Goal: Find specific page/section: Find specific page/section

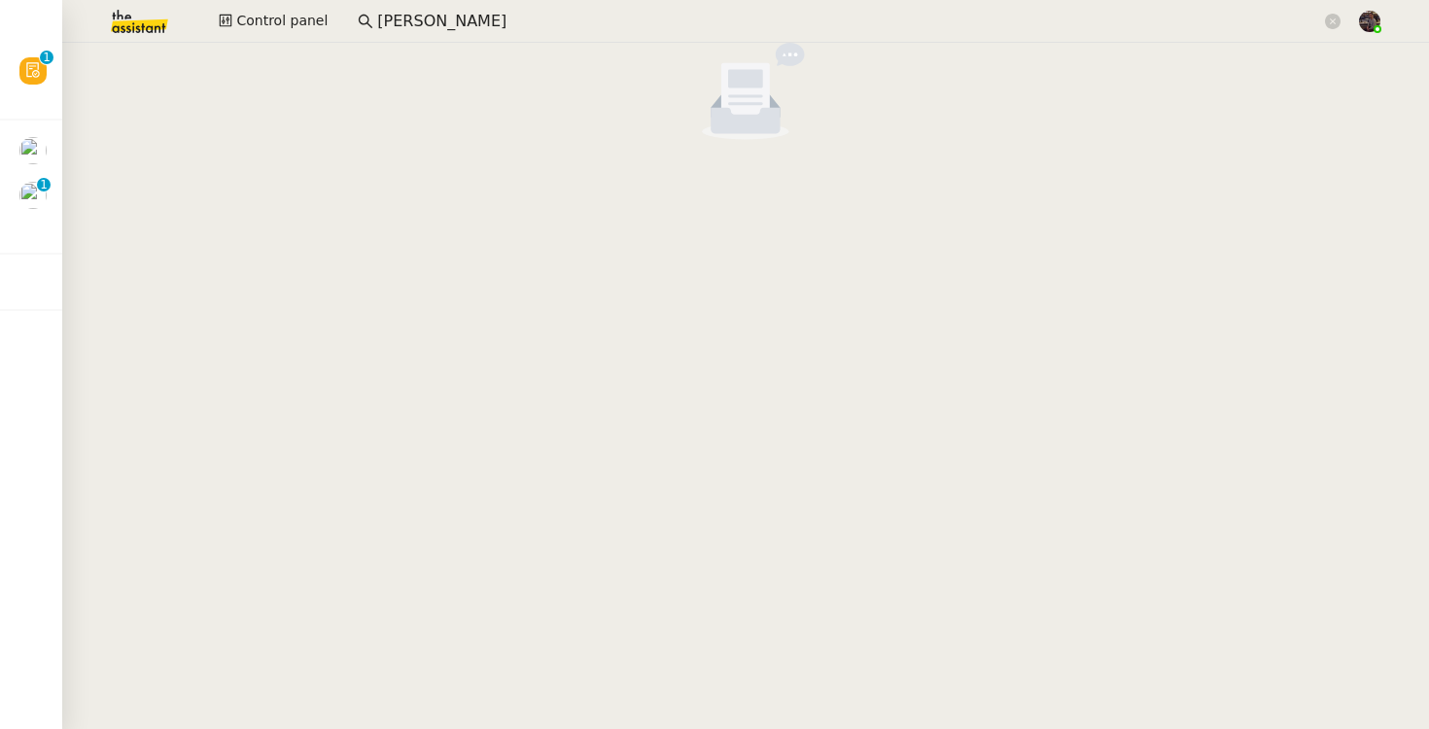
click at [410, 27] on input "[PERSON_NAME]" at bounding box center [849, 22] width 944 height 26
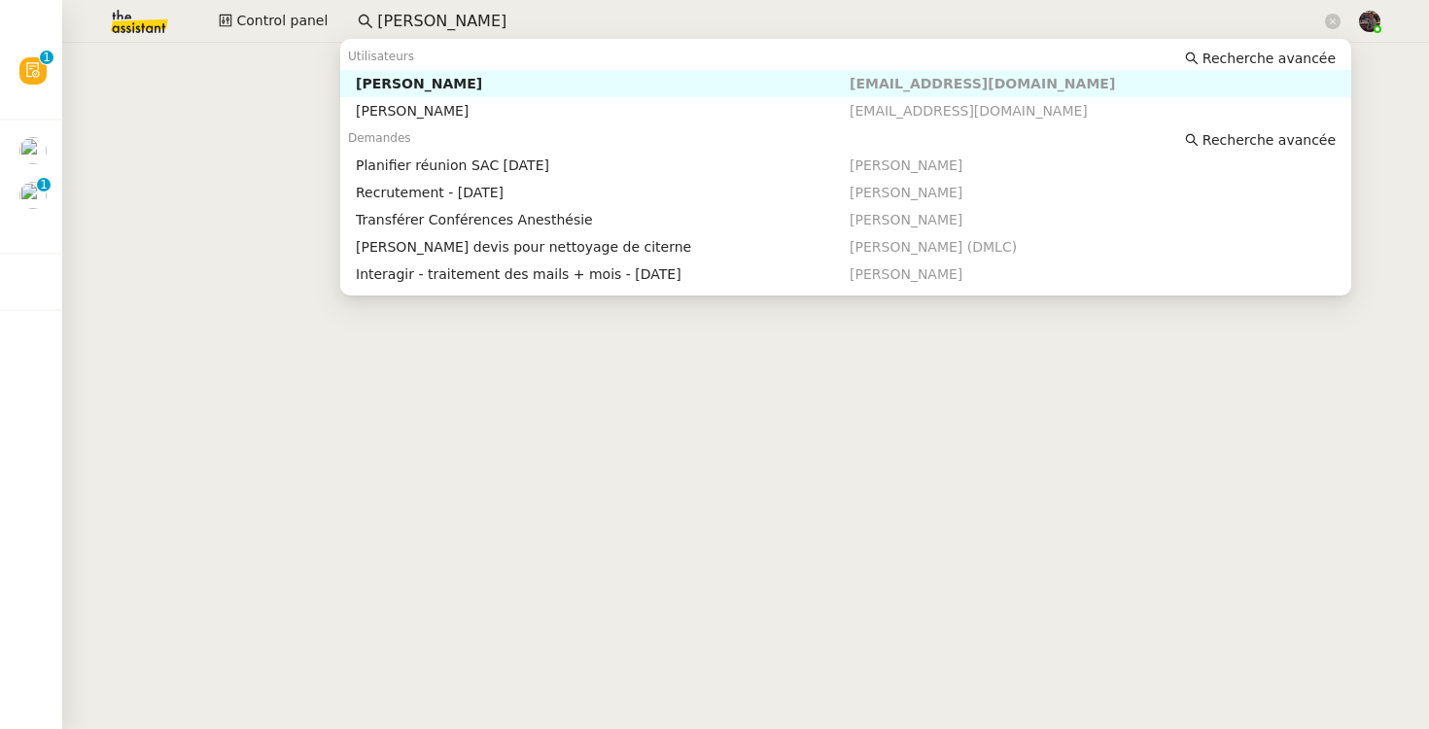
click at [410, 27] on input "[PERSON_NAME]" at bounding box center [849, 22] width 944 height 26
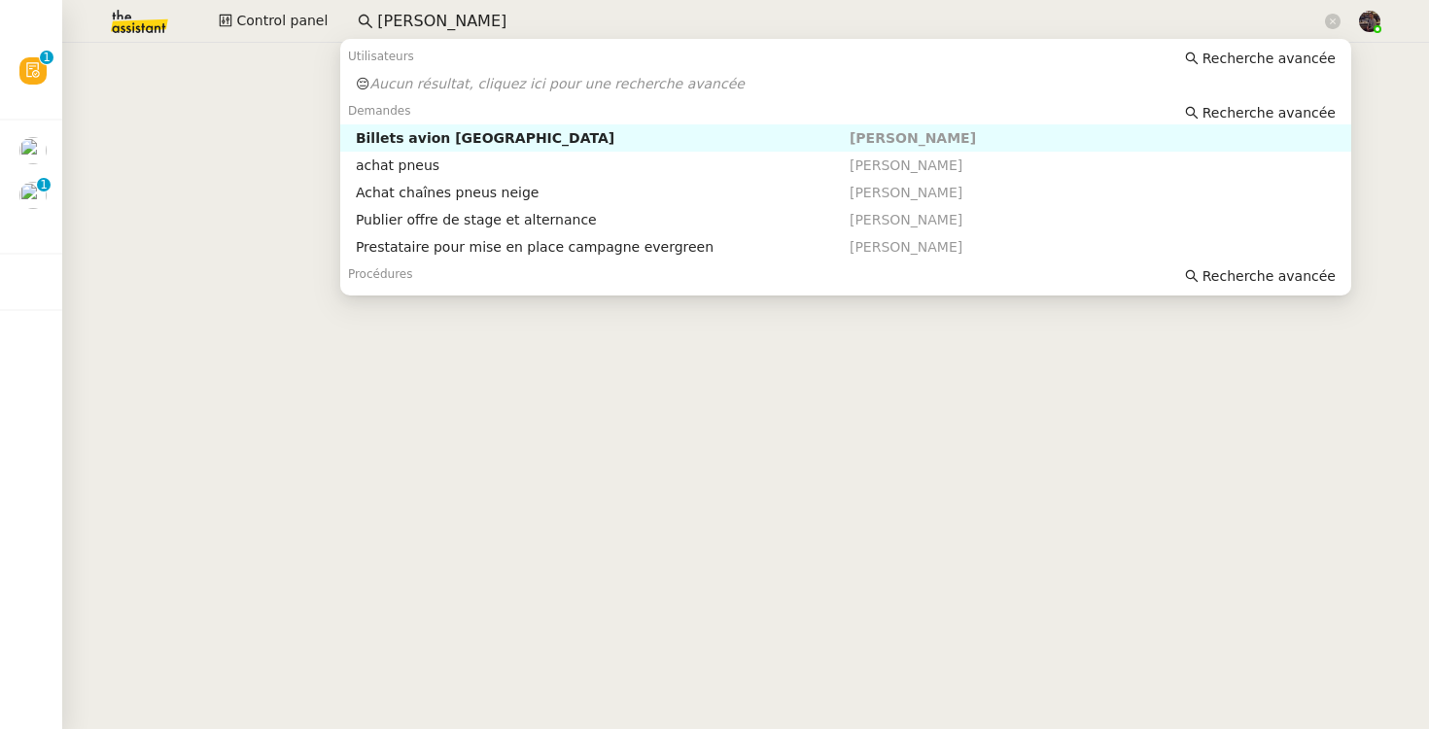
type input "[PERSON_NAME]"
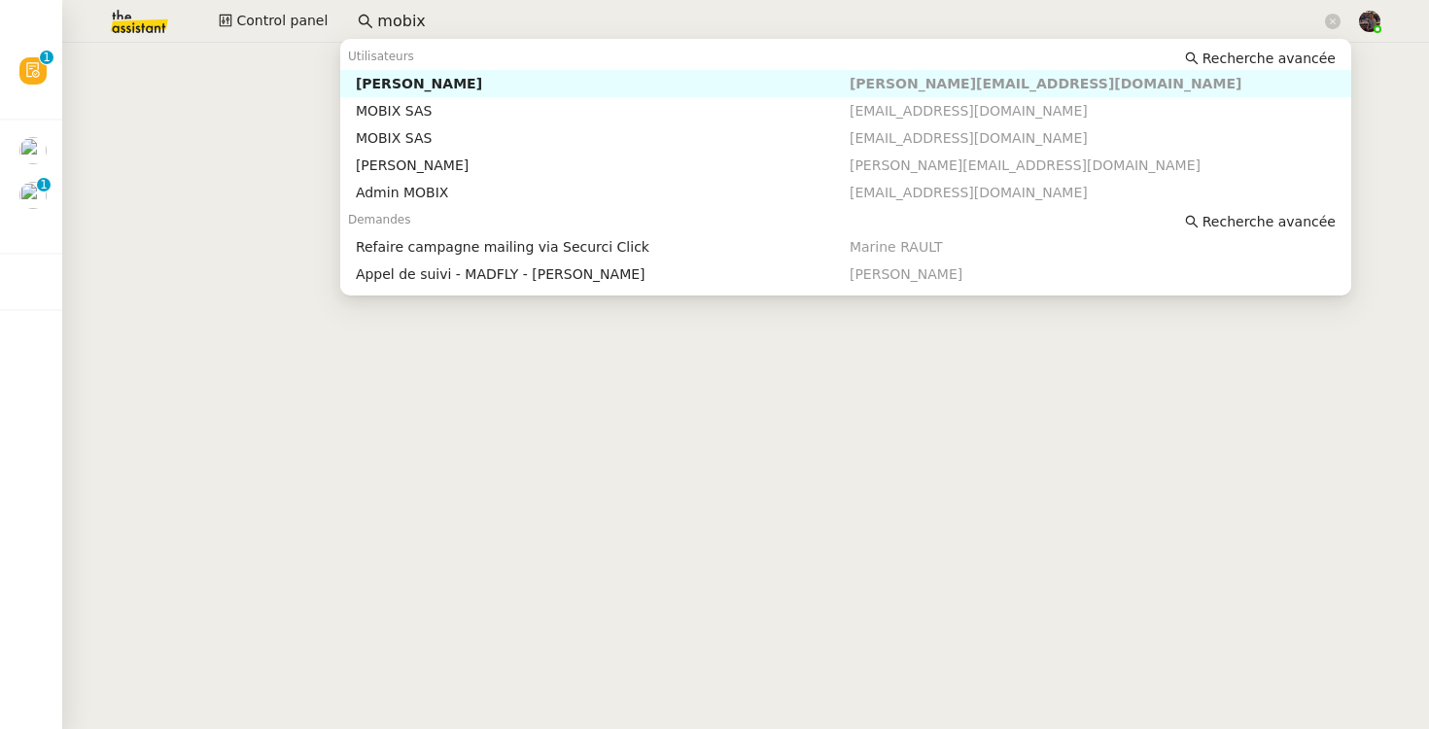
click at [376, 86] on div "[PERSON_NAME]" at bounding box center [603, 83] width 494 height 17
type input "mobix"
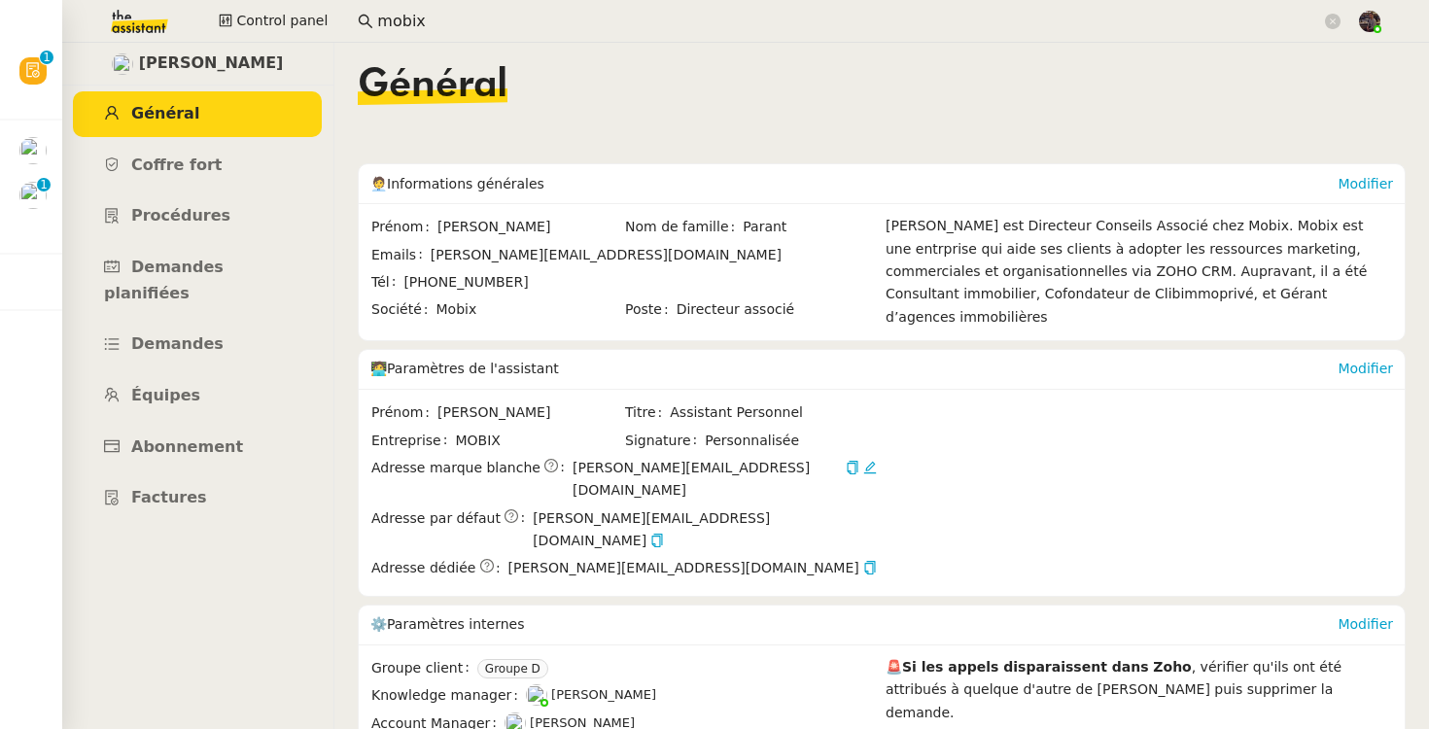
click at [220, 344] on ul "Général Coffre fort Procédures Demandes planifiées Demandes Équipes Abonnement …" at bounding box center [197, 306] width 272 height 430
click at [209, 373] on link "Équipes" at bounding box center [197, 396] width 249 height 46
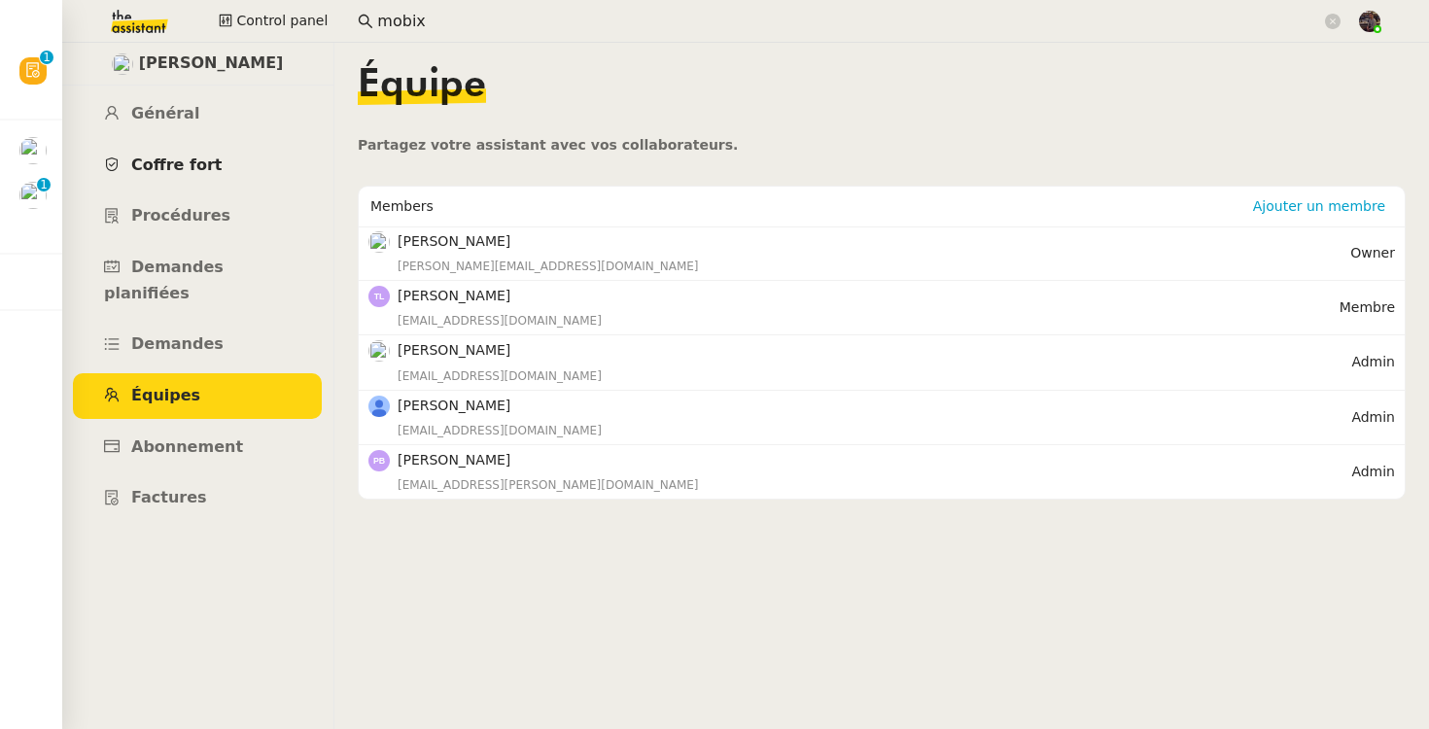
click at [177, 151] on link "Coffre fort" at bounding box center [197, 166] width 249 height 46
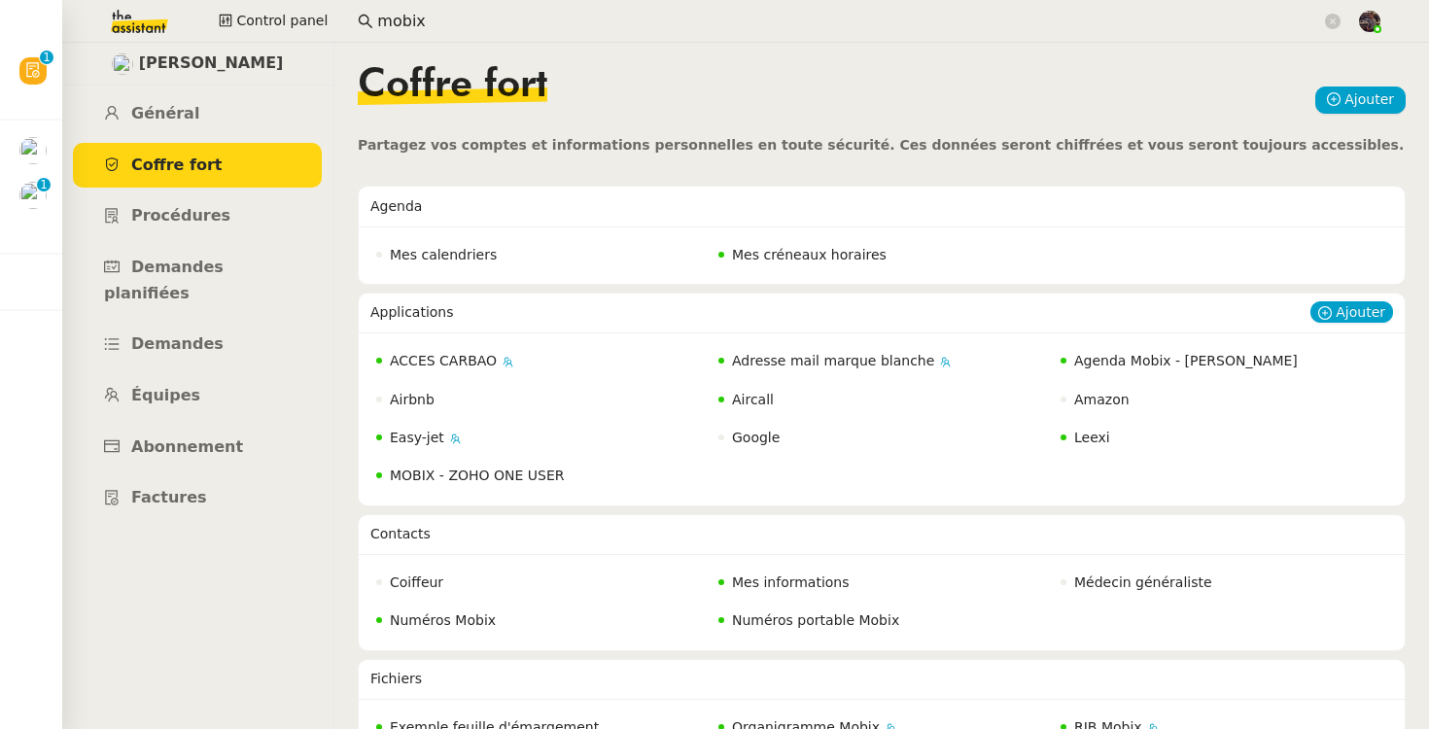
click at [736, 398] on span "Aircall" at bounding box center [753, 400] width 42 height 16
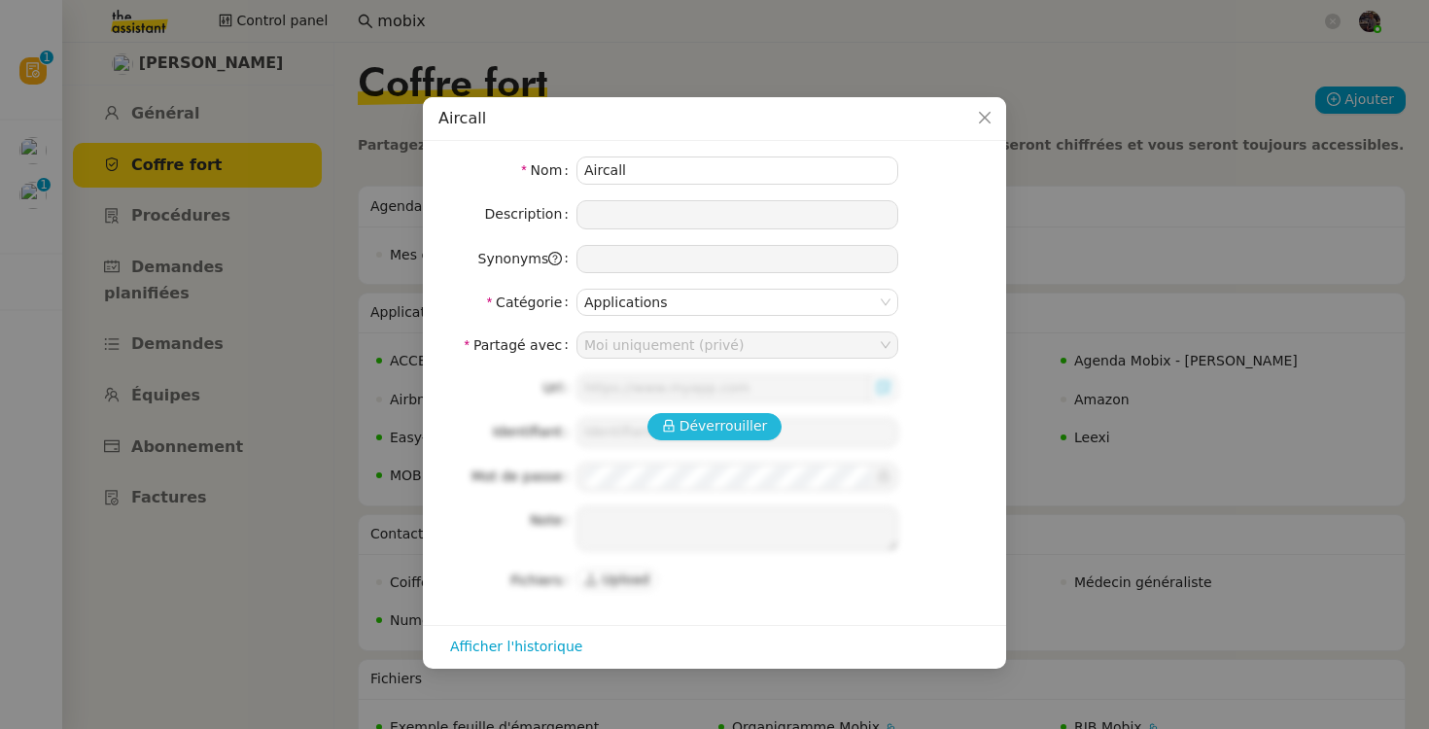
click at [719, 420] on span "Déverrouiller" at bounding box center [723, 426] width 88 height 22
type input "[PERSON_NAME][EMAIL_ADDRESS][DOMAIN_NAME]"
type textarea "Utilisation compte Google [PERSON_NAME]"
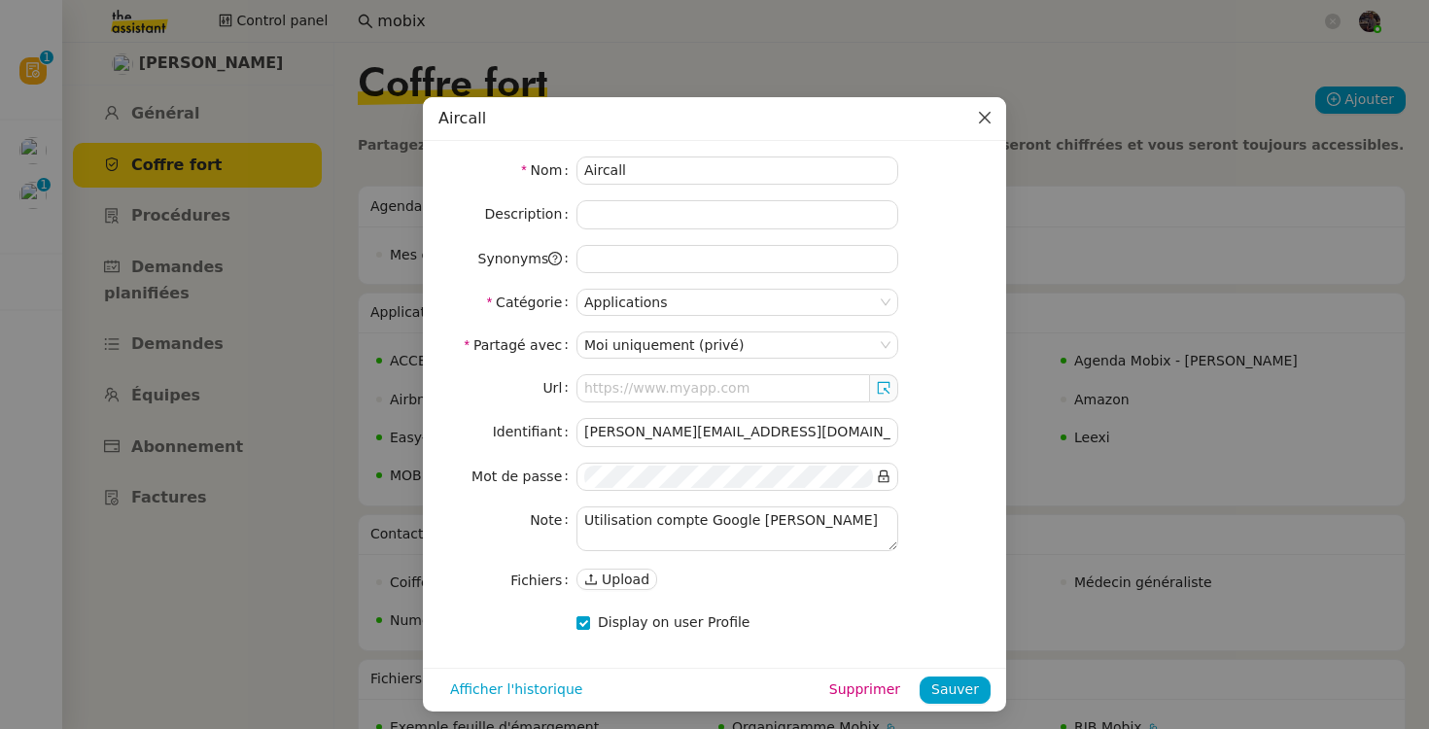
click at [996, 118] on span "Close" at bounding box center [984, 118] width 43 height 43
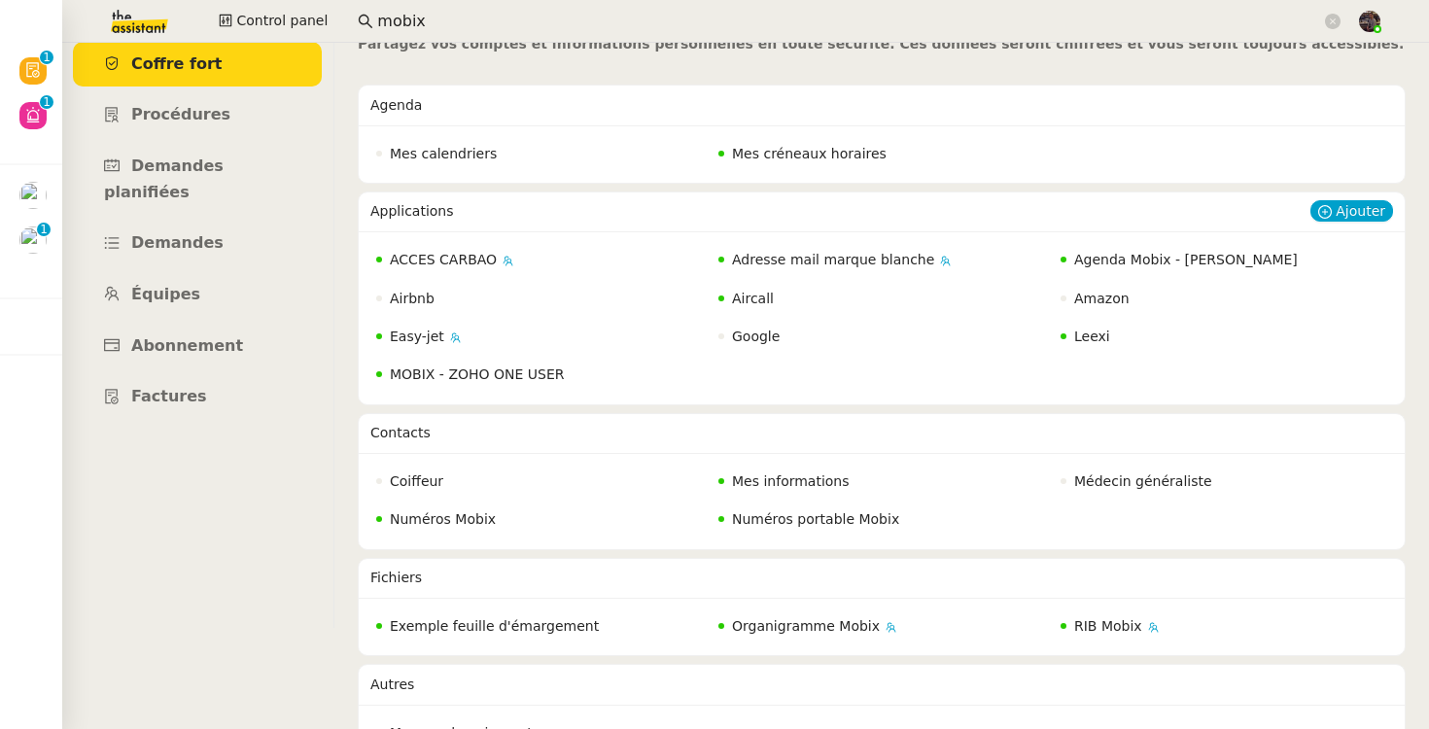
scroll to position [106, 0]
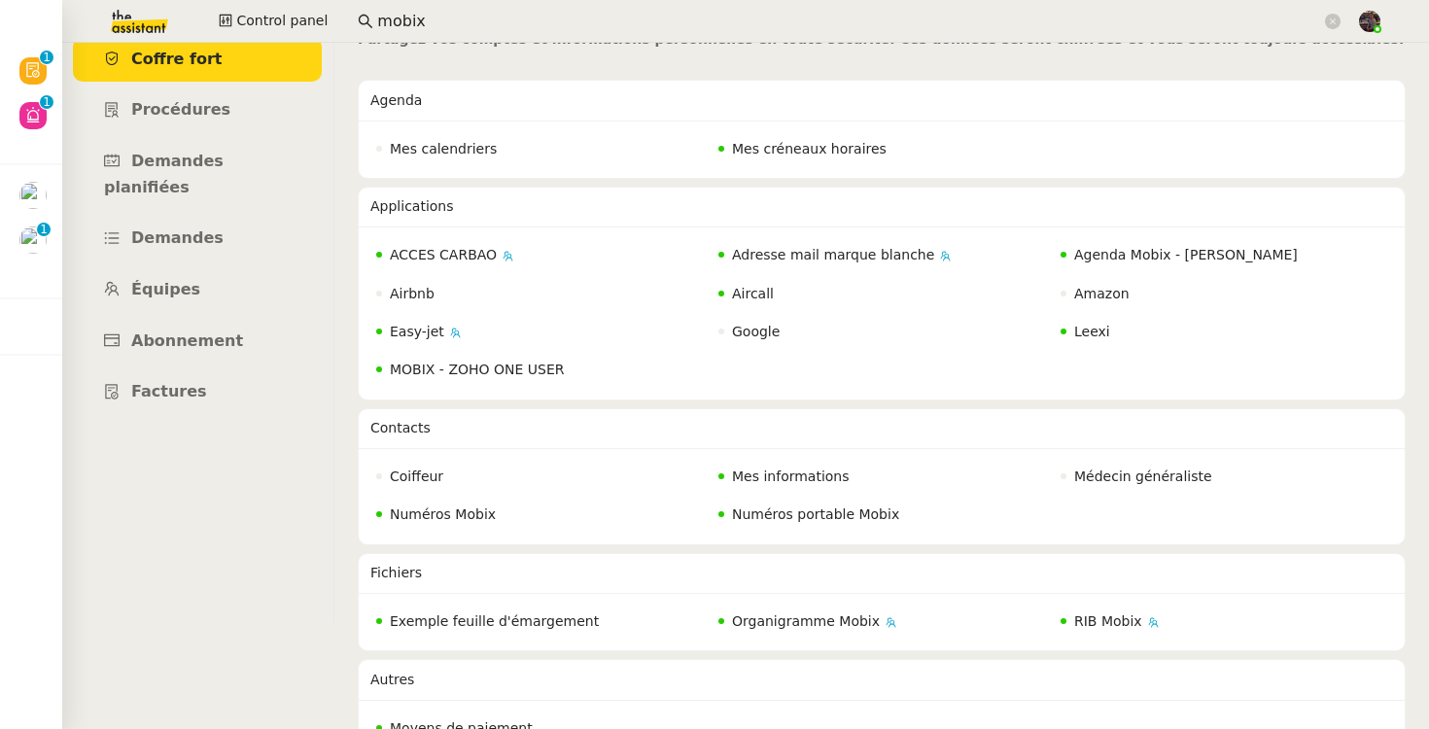
click at [410, 19] on input "mobix" at bounding box center [849, 22] width 944 height 26
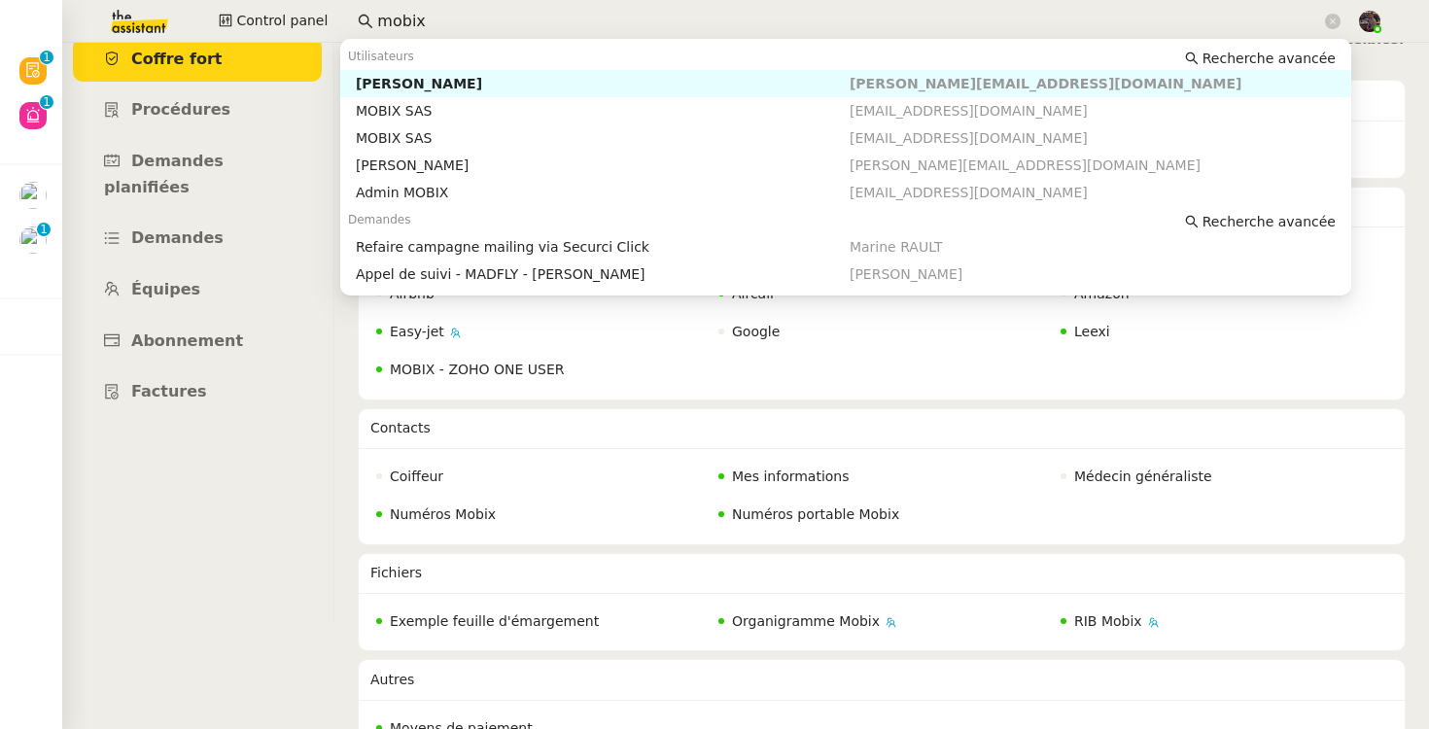
click at [410, 19] on input "mobix" at bounding box center [849, 22] width 944 height 26
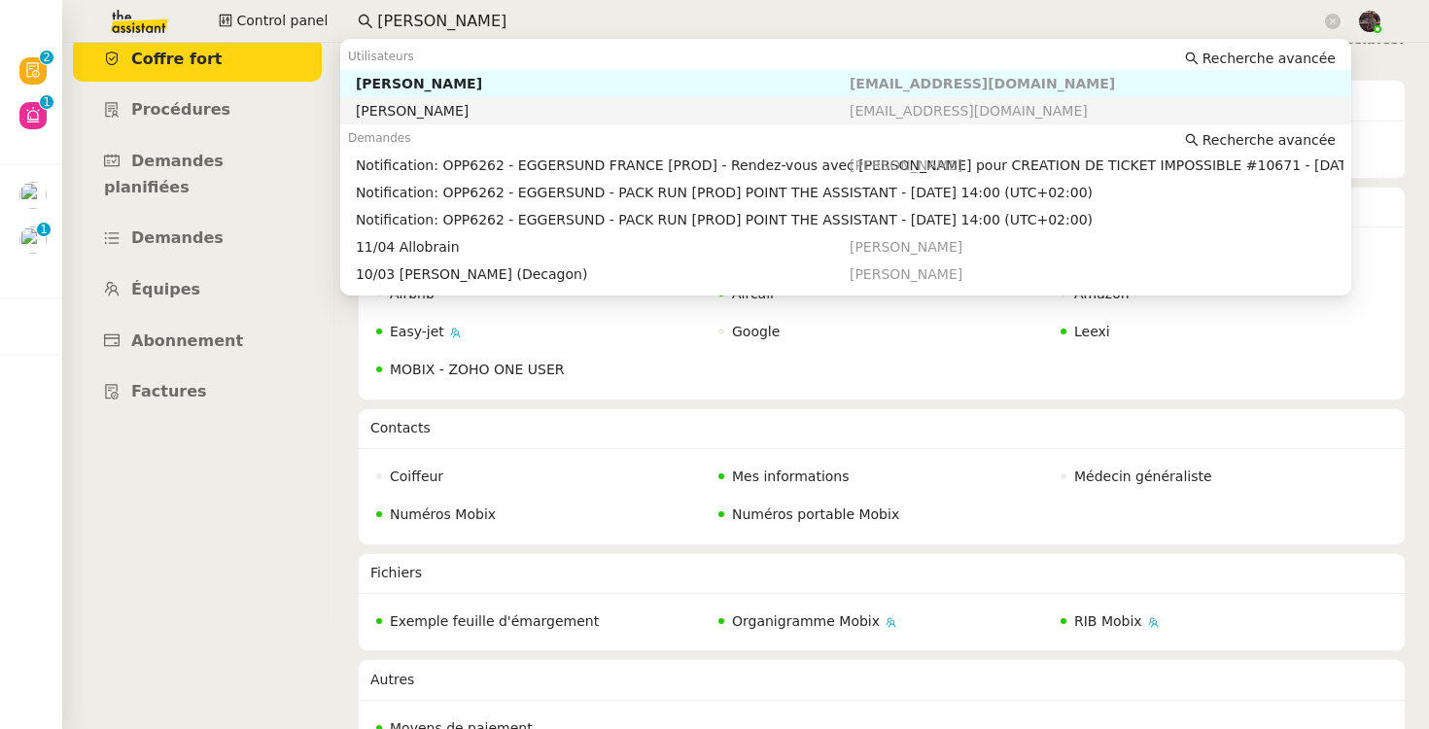
click at [424, 126] on div "Demandes Recherche avancée" at bounding box center [845, 137] width 1011 height 27
click at [431, 107] on div "[PERSON_NAME]" at bounding box center [603, 110] width 494 height 17
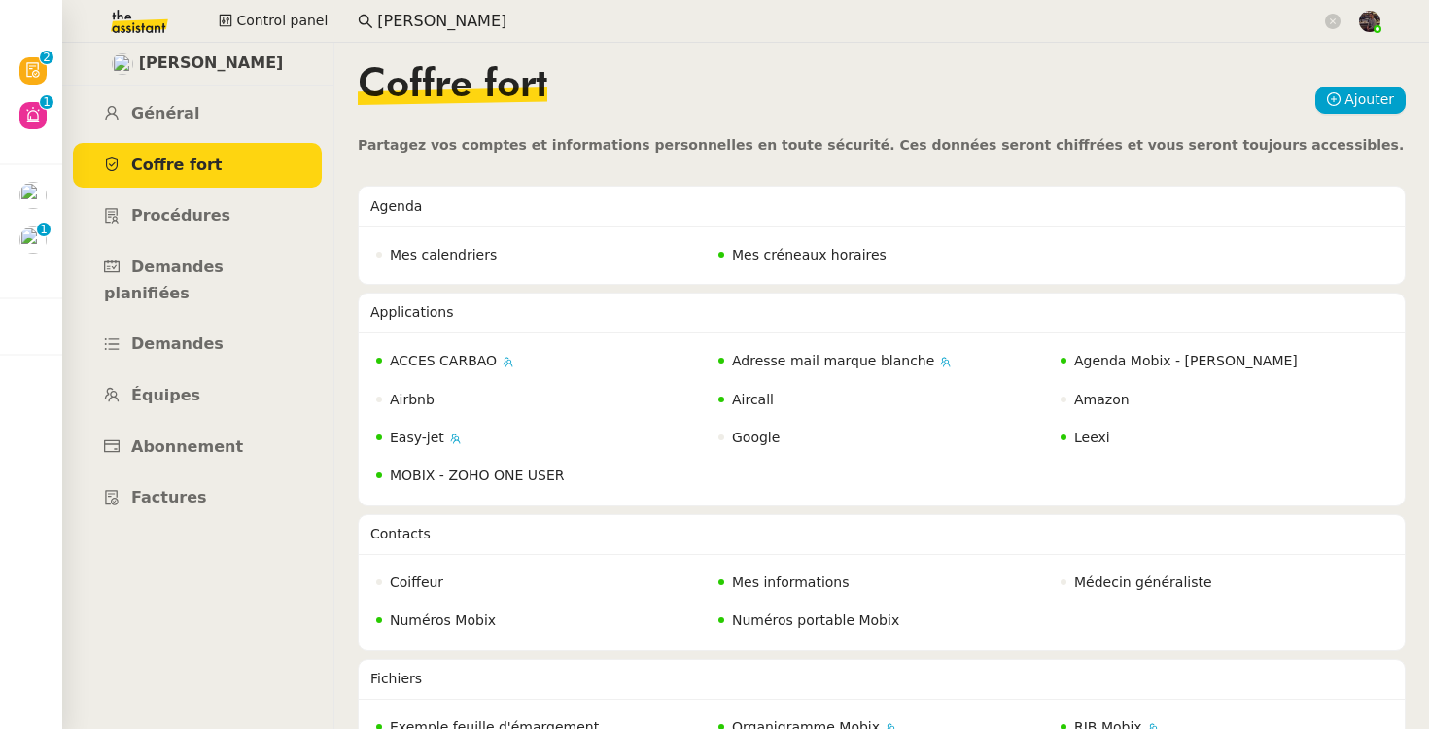
click at [471, 19] on input "[PERSON_NAME]" at bounding box center [849, 22] width 944 height 26
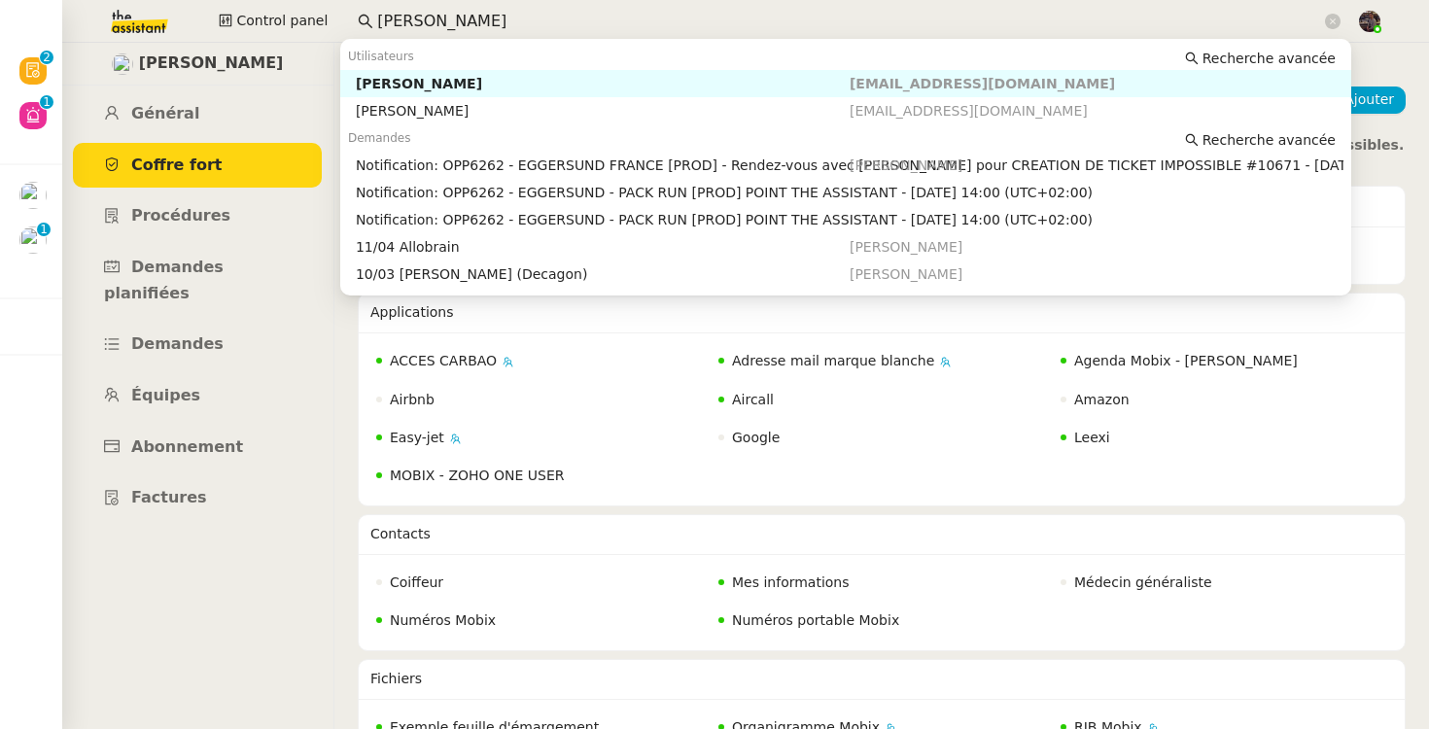
click at [459, 88] on div "[PERSON_NAME]" at bounding box center [603, 83] width 494 height 17
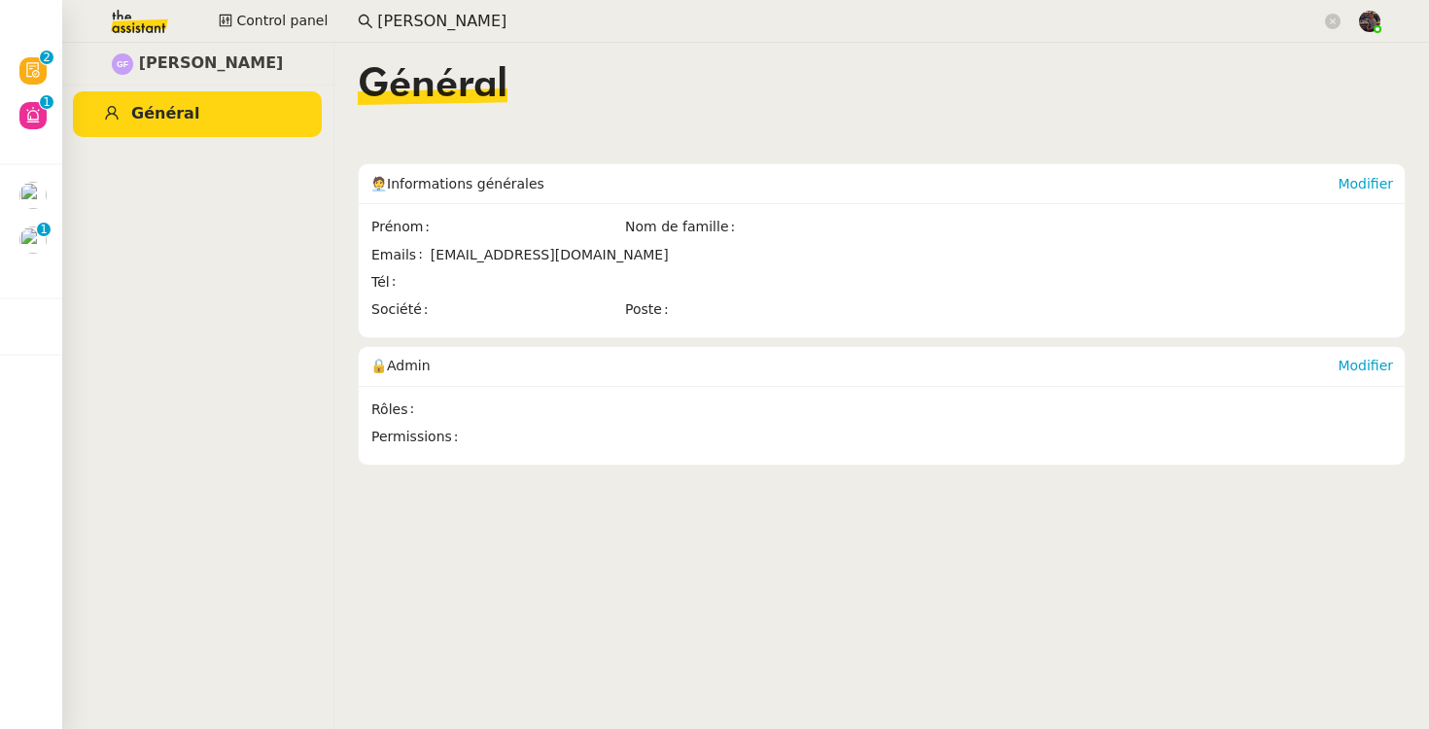
click at [508, 24] on input "[PERSON_NAME]" at bounding box center [849, 22] width 944 height 26
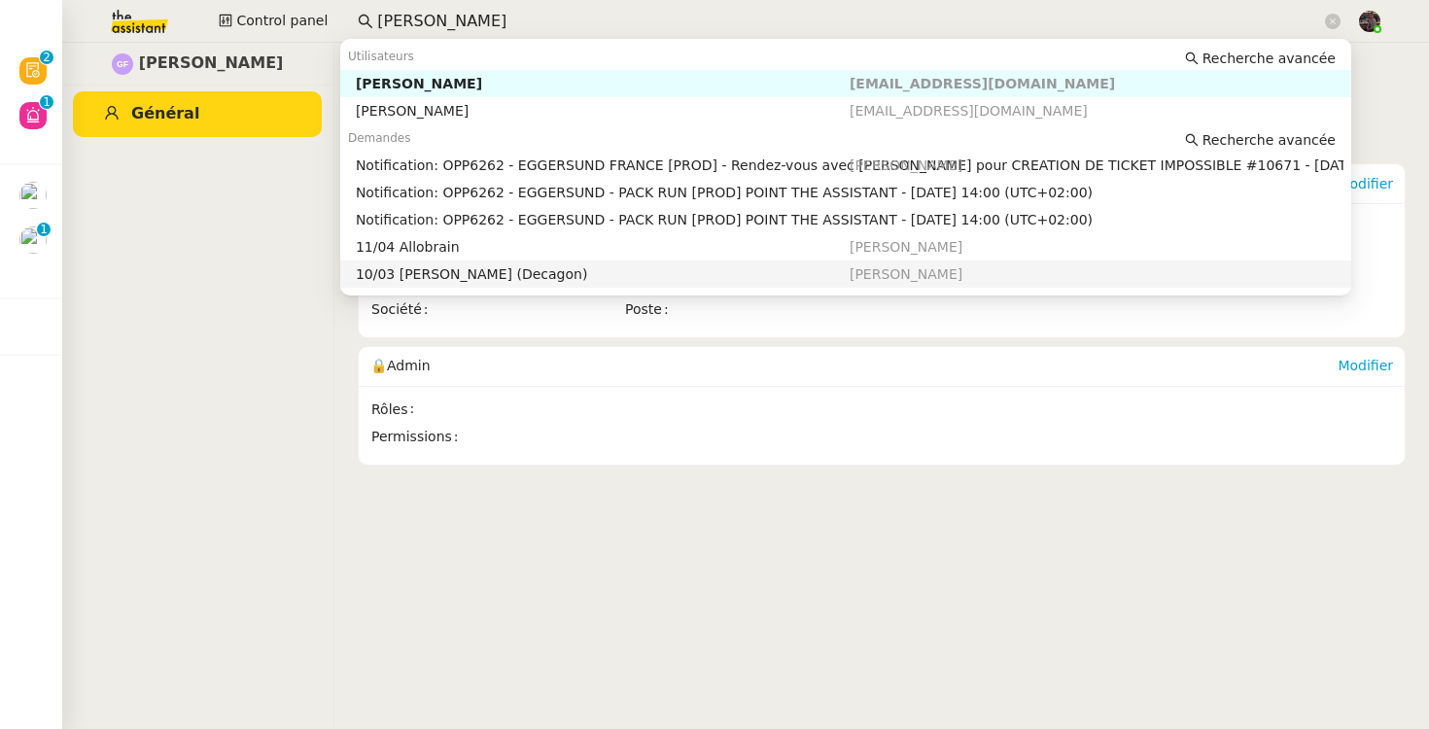
click at [712, 663] on nz-content "Général 🧑‍💼 Informations générales Modifier Prénom Nom de famille Emails [EMAIL…" at bounding box center [882, 386] width 1048 height 686
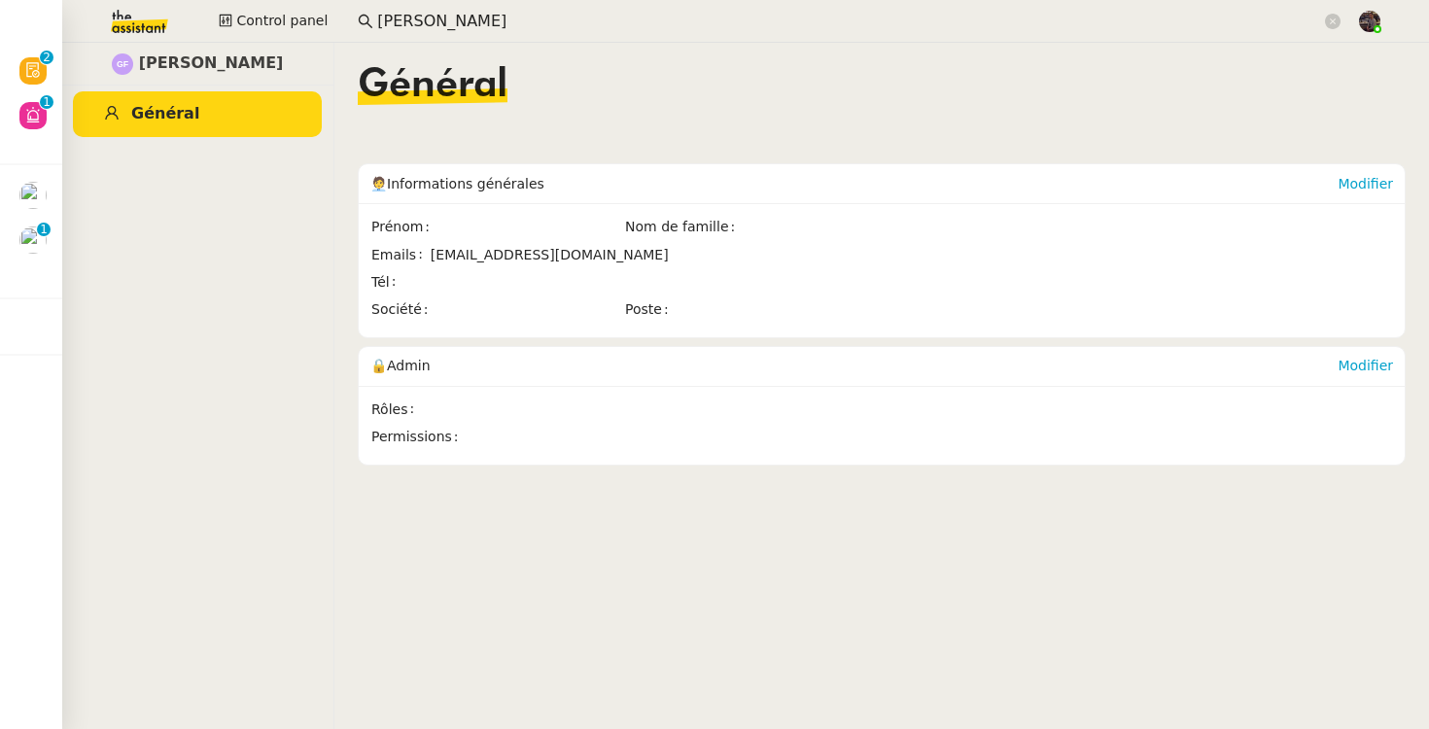
click at [160, 64] on span "[PERSON_NAME]" at bounding box center [211, 64] width 145 height 26
drag, startPoint x: 160, startPoint y: 64, endPoint x: 282, endPoint y: 69, distance: 121.6
click at [282, 69] on div "[PERSON_NAME]" at bounding box center [197, 64] width 272 height 43
click at [748, 557] on nz-content "Général 🧑‍💼 Informations générales Modifier Prénom Nom de famille Emails [EMAIL…" at bounding box center [882, 386] width 1048 height 686
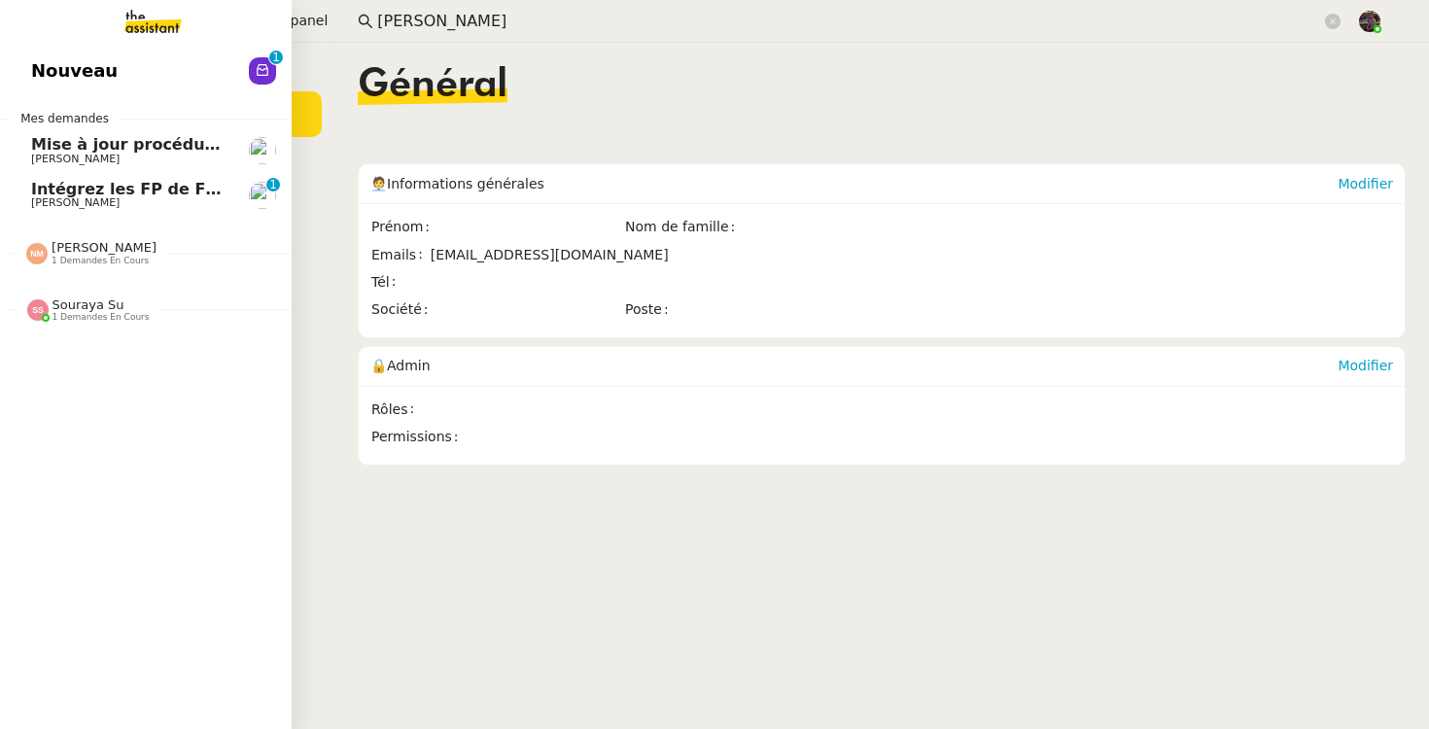
click at [42, 190] on span "Intégrez les FP de FRANCANNE et GM" at bounding box center [195, 189] width 329 height 18
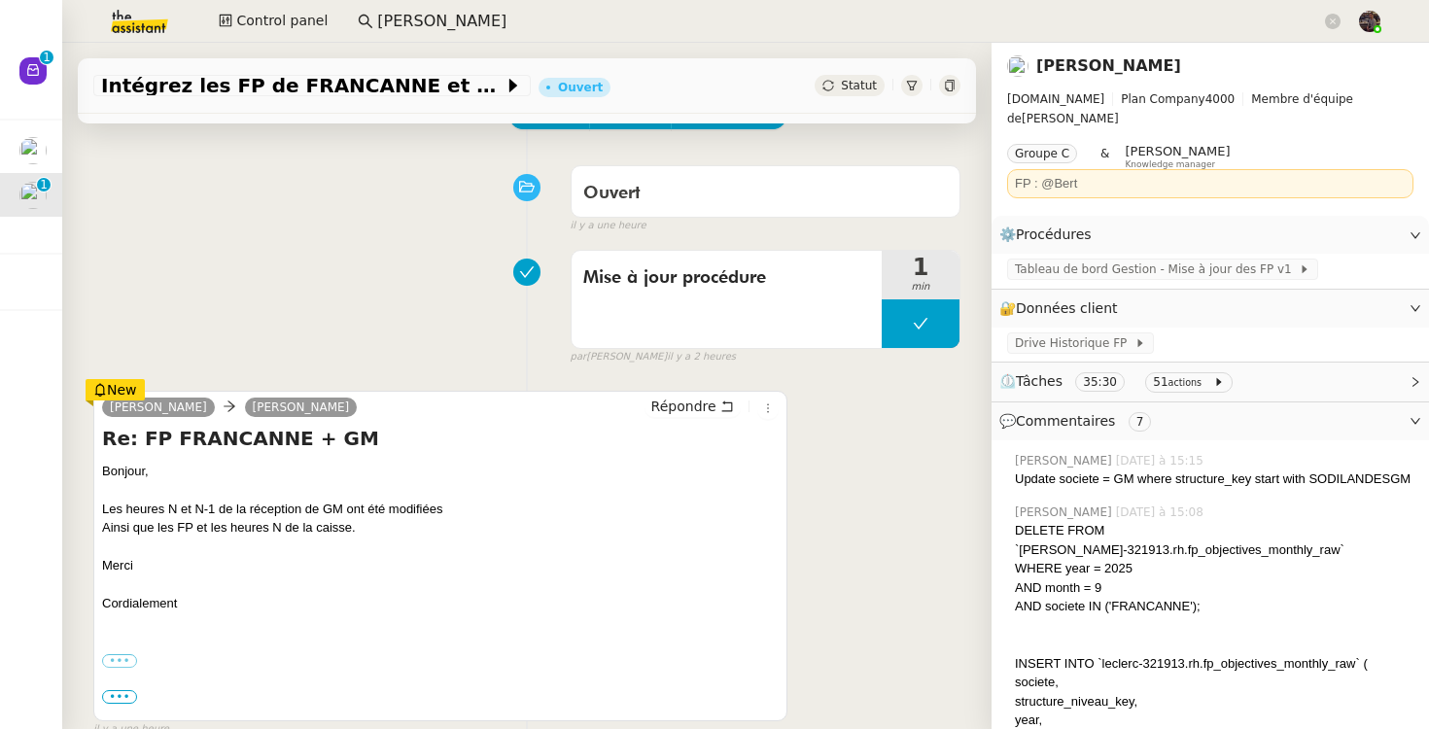
scroll to position [117, 0]
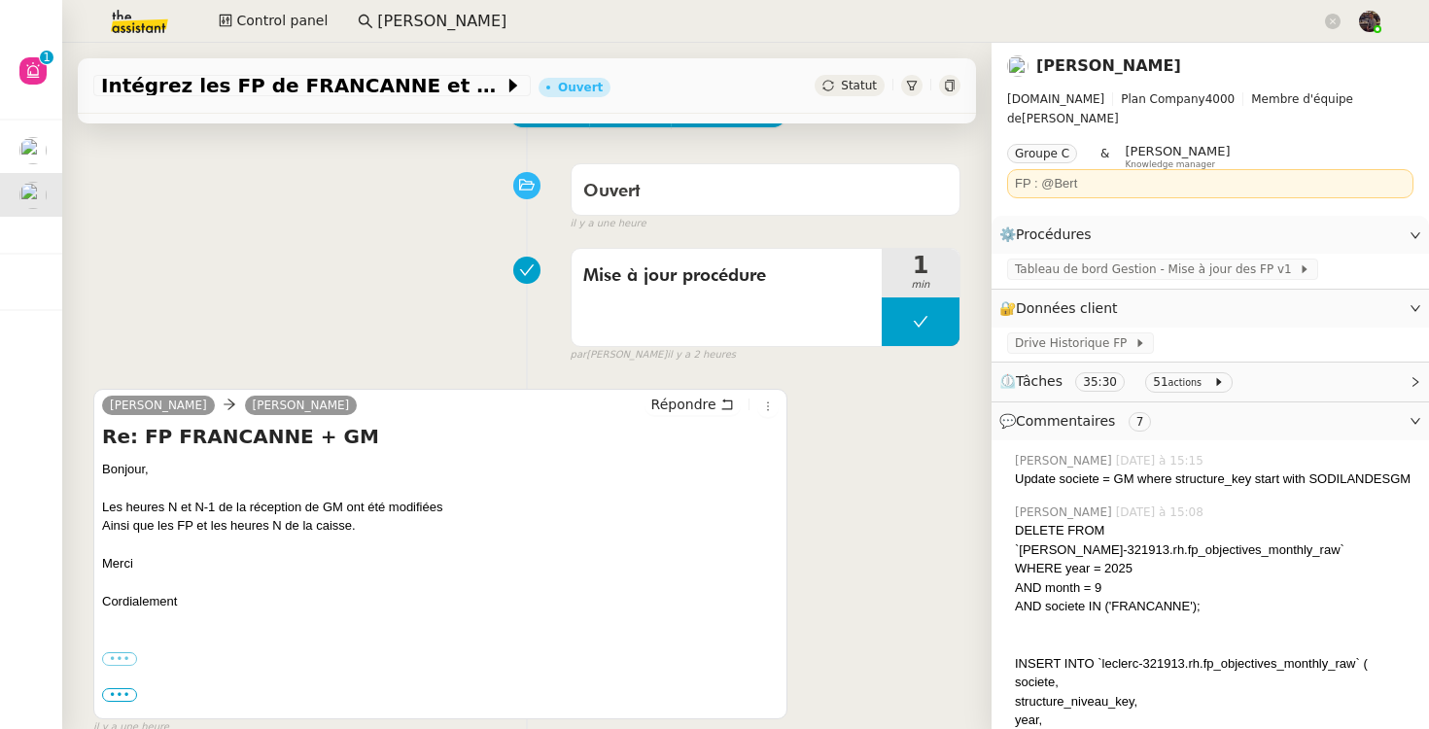
click at [435, 22] on input "[PERSON_NAME]" at bounding box center [849, 22] width 944 height 26
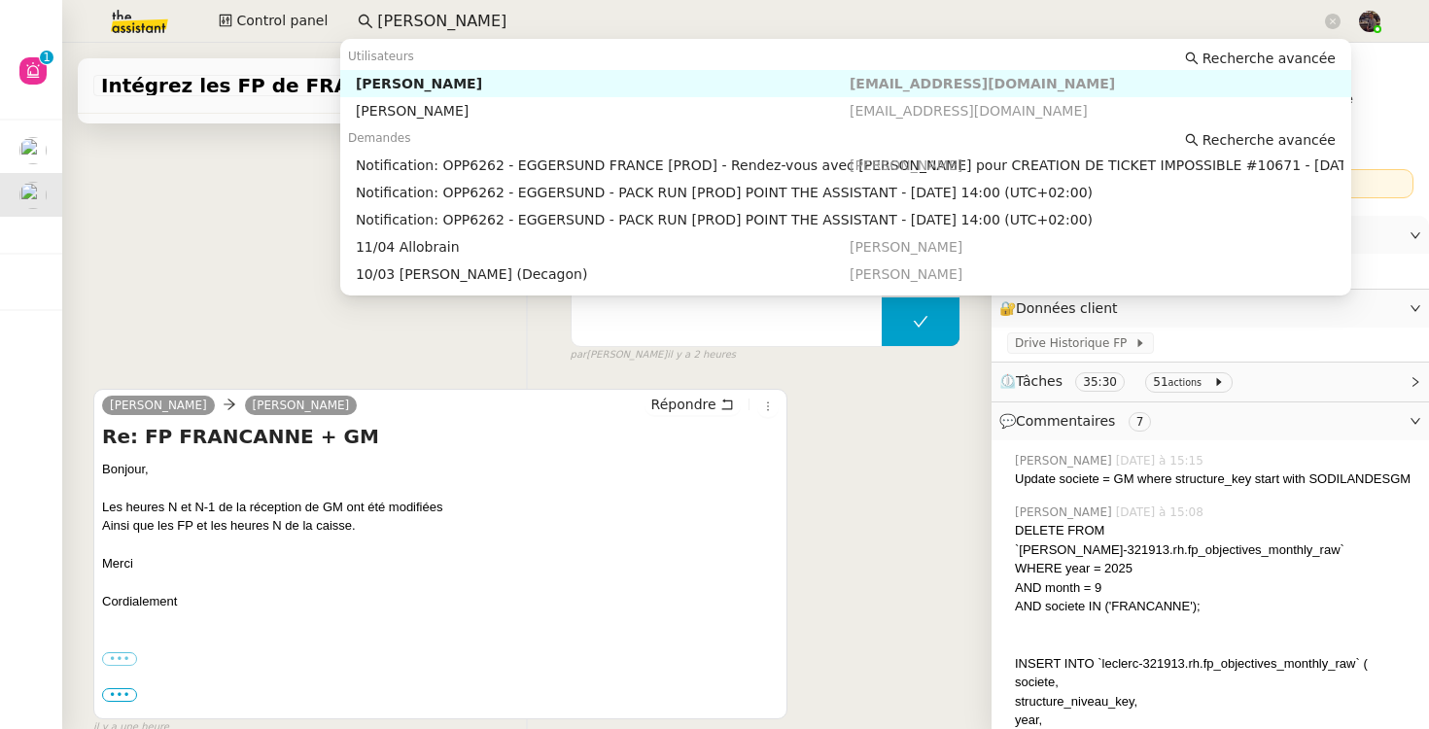
click at [435, 22] on input "[PERSON_NAME]" at bounding box center [849, 22] width 944 height 26
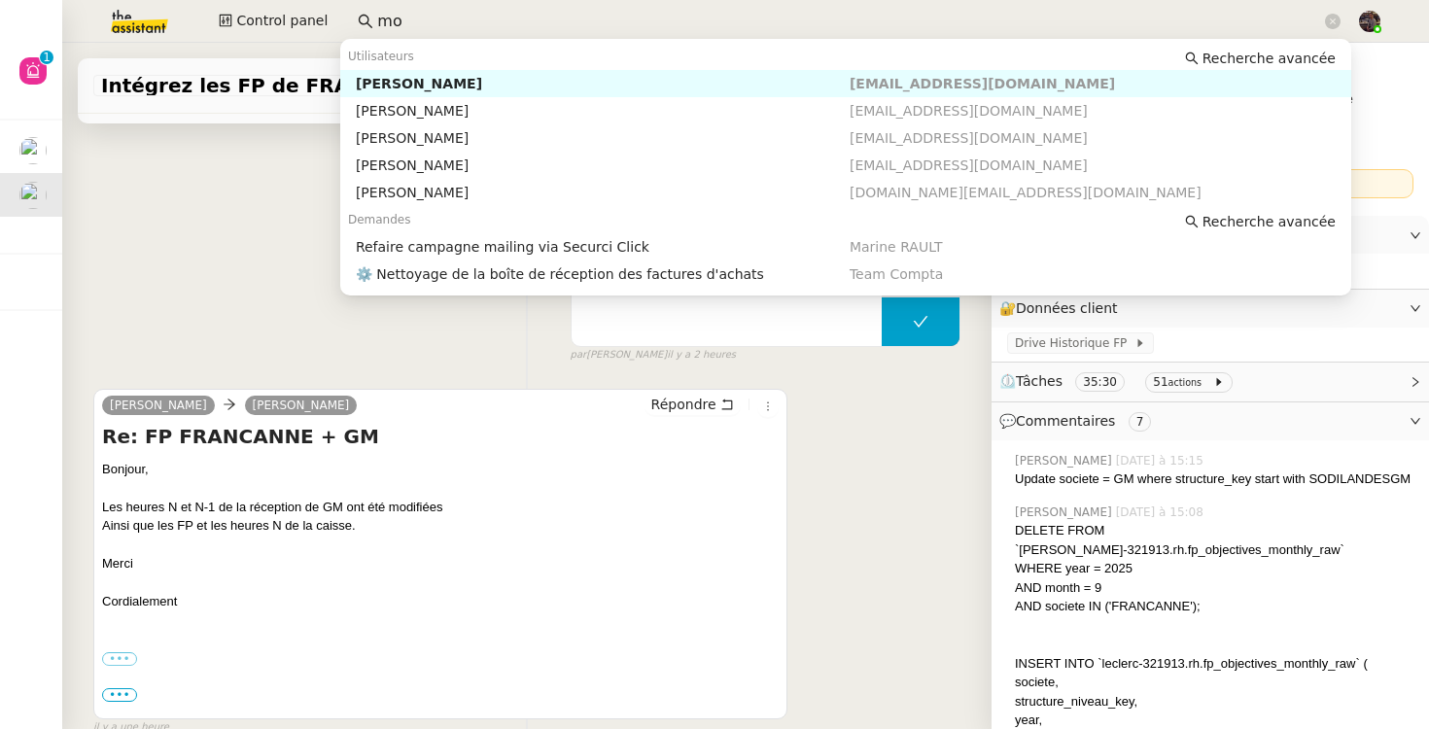
type input "m"
